Goal: Find specific page/section: Find specific page/section

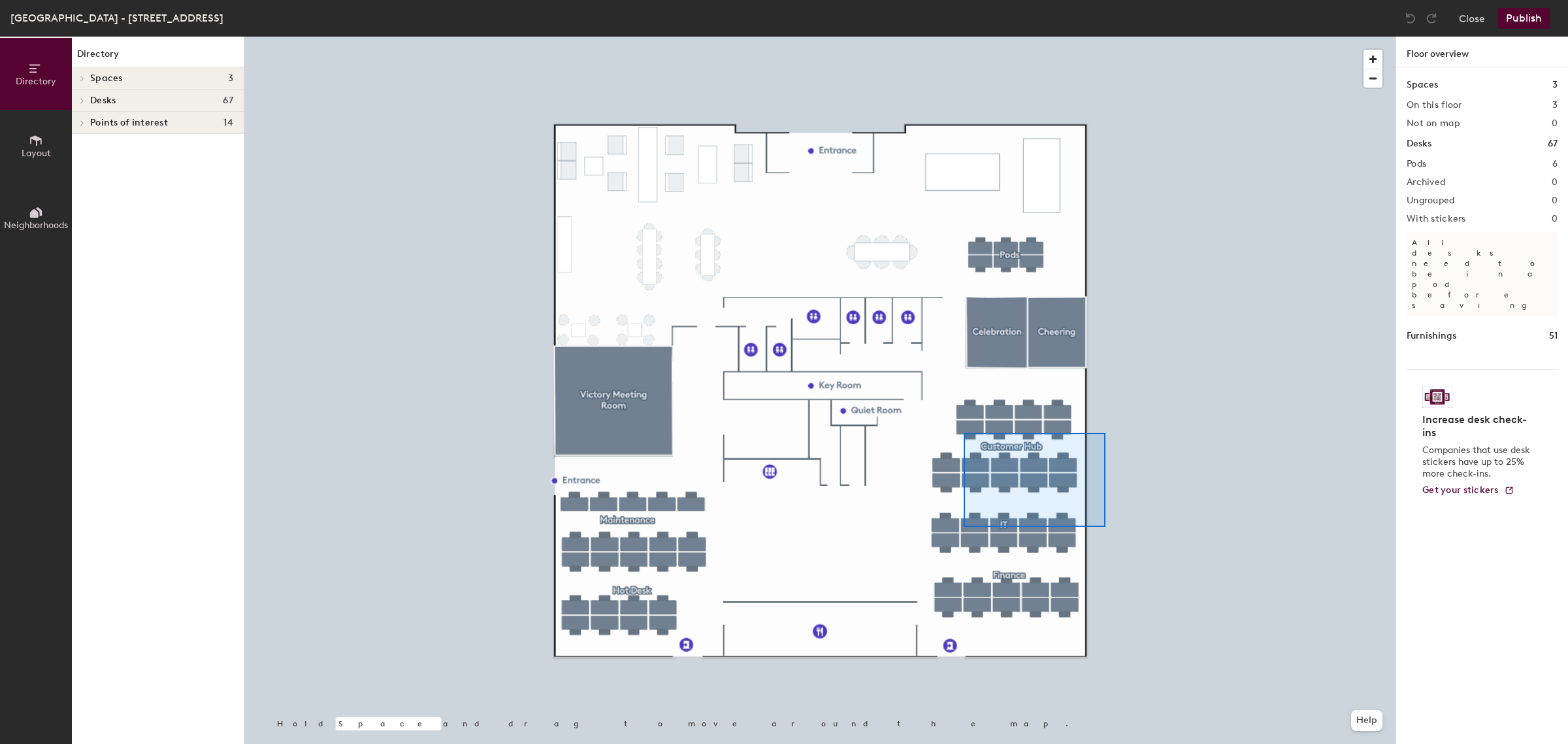
click at [969, 37] on div at bounding box center [821, 37] width 1152 height 0
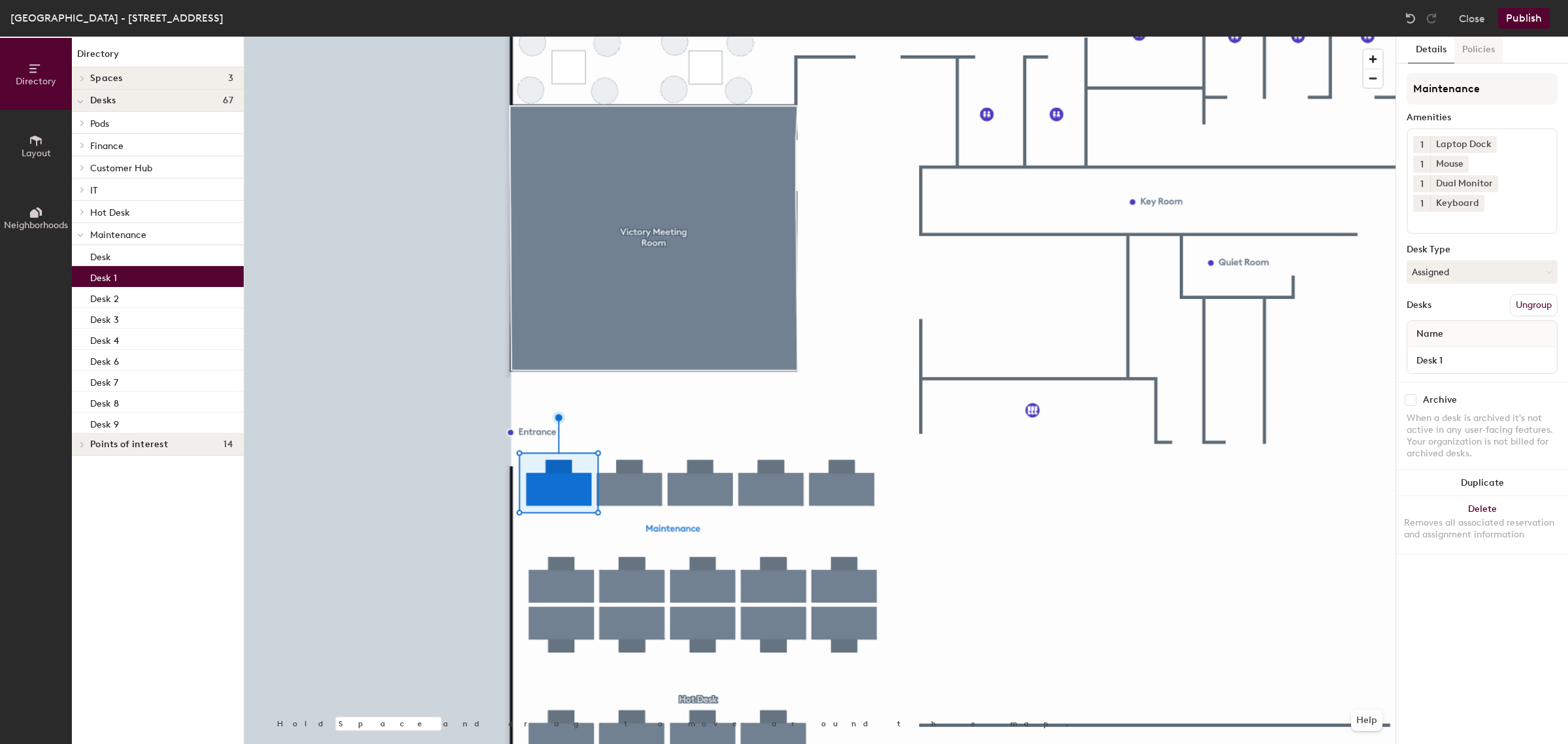
click at [1481, 44] on button "Policies" at bounding box center [1479, 50] width 49 height 27
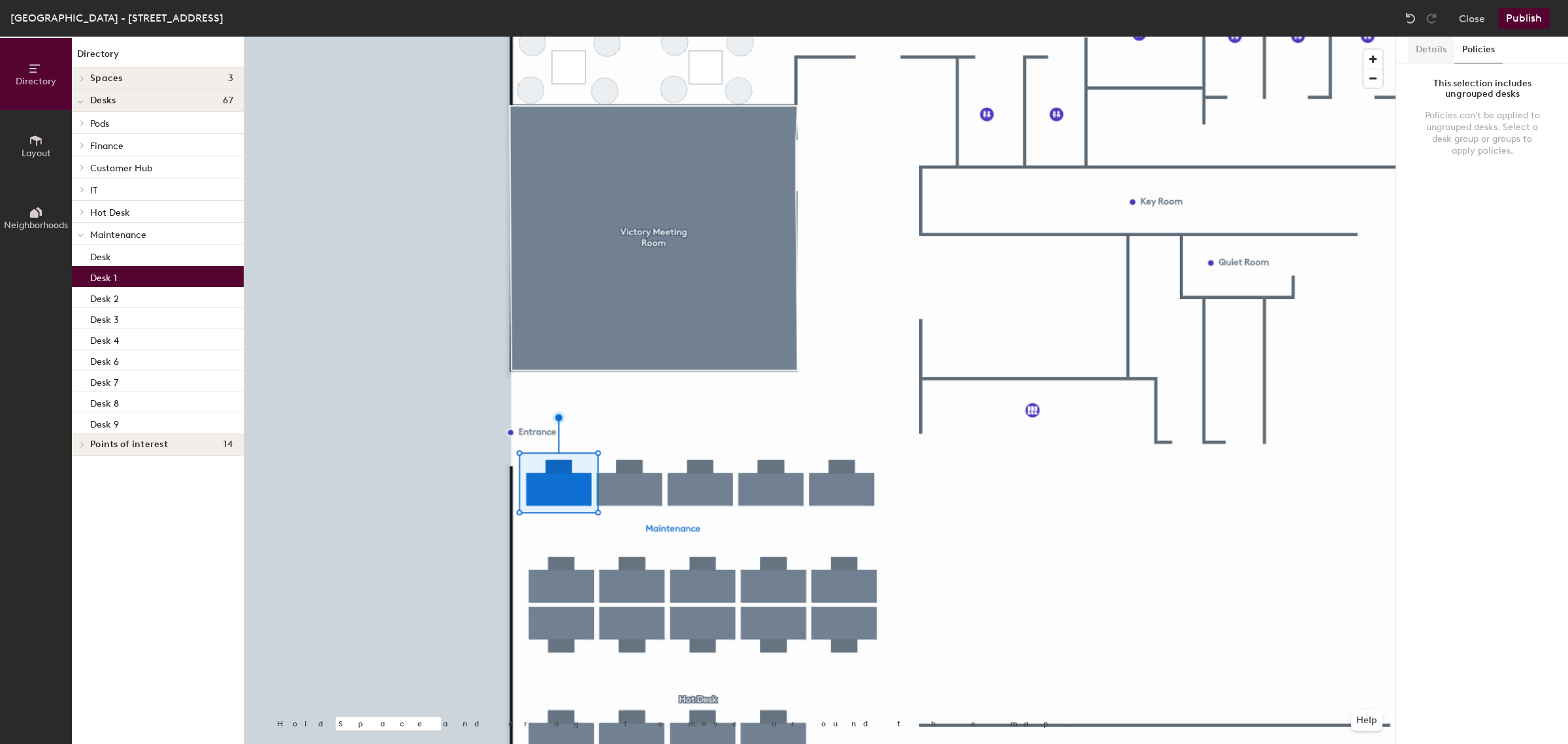
click at [1413, 50] on button "Details" at bounding box center [1430, 50] width 46 height 27
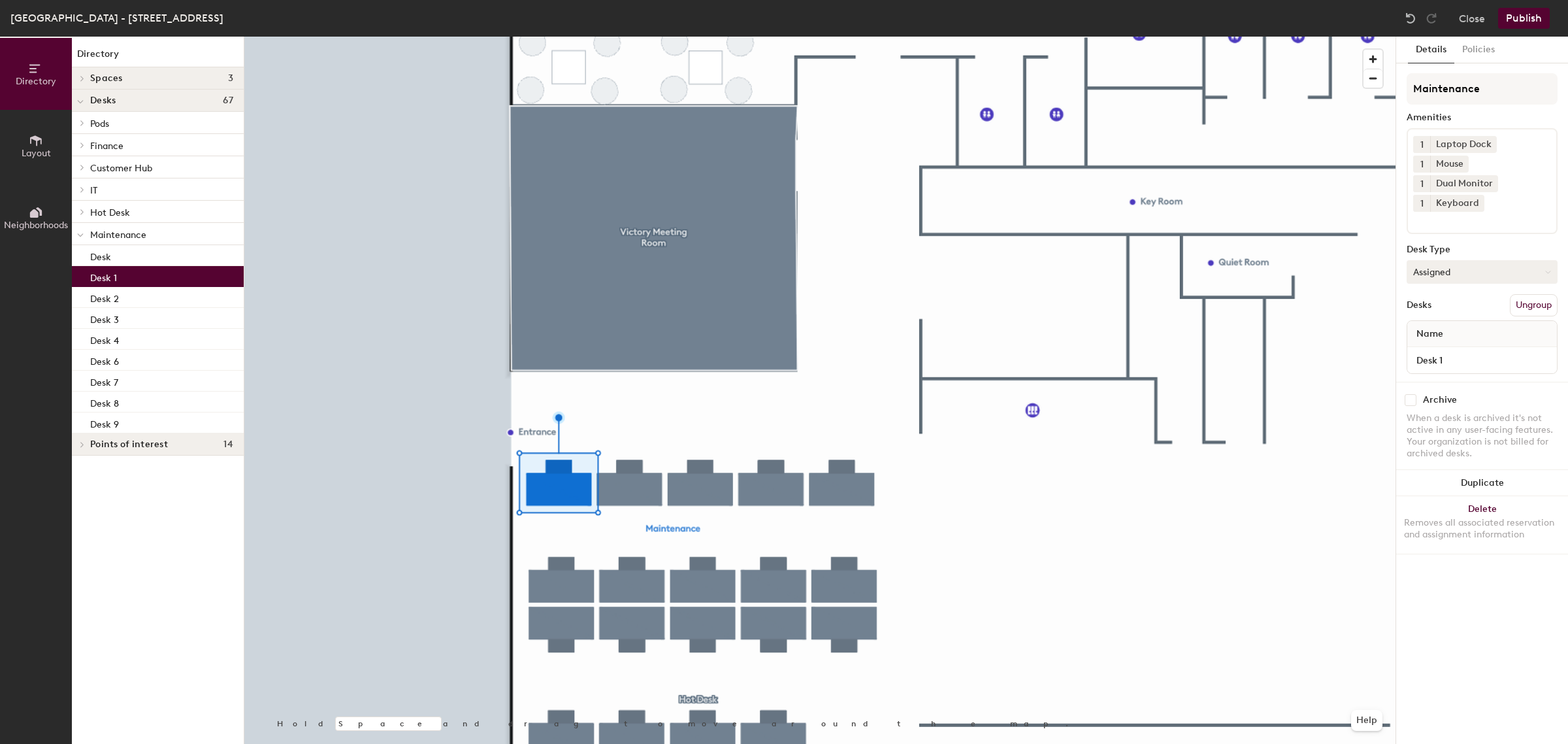
click at [1431, 271] on button "Assigned" at bounding box center [1482, 272] width 151 height 24
click at [1468, 664] on div "Details Policies Maintenance Amenities 1 Laptop Dock 1 Mouse 1 Dual Monitor 1 K…" at bounding box center [1482, 390] width 172 height 707
